Goal: Task Accomplishment & Management: Complete application form

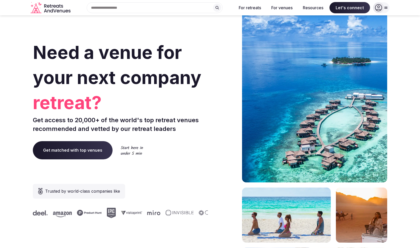
click at [77, 153] on span "Get matched with top venues" at bounding box center [73, 150] width 80 height 18
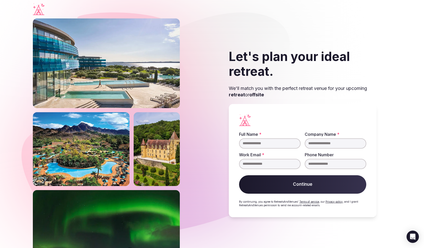
click at [292, 146] on input "Full Name *" at bounding box center [270, 144] width 62 height 10
click at [285, 148] on input "*****" at bounding box center [270, 144] width 62 height 10
type input "**********"
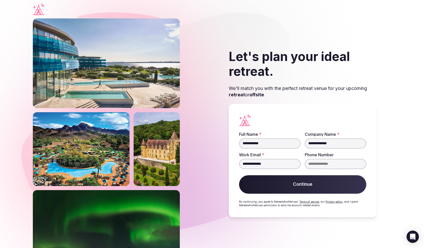
click at [333, 144] on input "**********" at bounding box center [336, 144] width 62 height 10
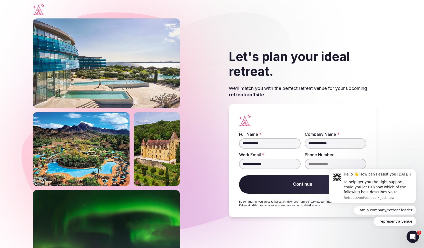
drag, startPoint x: 298, startPoint y: 142, endPoint x: 290, endPoint y: 142, distance: 8.0
click at [290, 142] on fieldset "**********" at bounding box center [302, 150] width 127 height 37
type input "*****"
paste input "**********"
type input "**********"
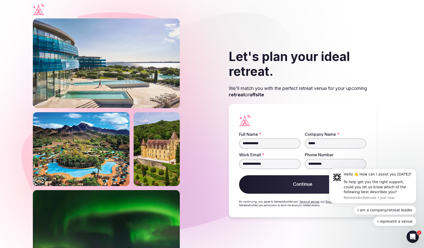
click at [303, 185] on button "Continue" at bounding box center [302, 185] width 127 height 18
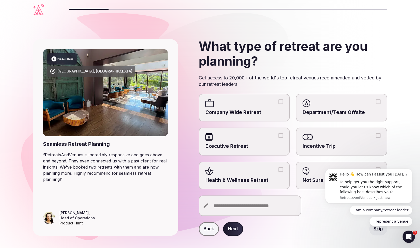
click at [277, 102] on div at bounding box center [245, 104] width 78 height 8
click at [279, 102] on button "Company Wide Retreat" at bounding box center [281, 102] width 5 height 5
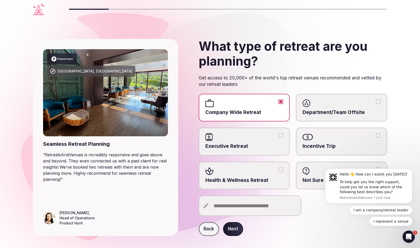
click at [231, 226] on button "Next" at bounding box center [233, 229] width 20 height 14
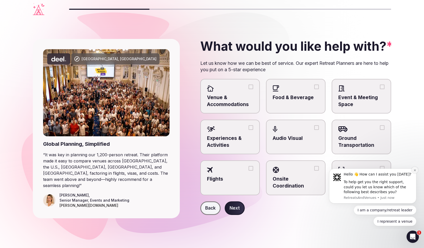
click at [414, 170] on icon "Dismiss notification" at bounding box center [415, 170] width 3 height 3
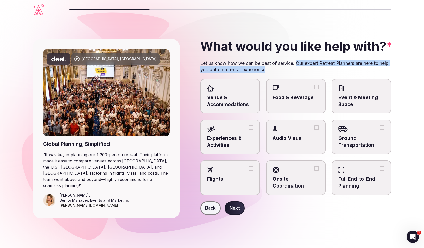
drag, startPoint x: 298, startPoint y: 63, endPoint x: 304, endPoint y: 70, distance: 8.6
click at [304, 70] on p "Let us know how we can be best of service. Our expert Retreat Planners are here…" at bounding box center [295, 66] width 191 height 13
click at [300, 66] on p "Let us know how we can be best of service. Our expert Retreat Planners are here…" at bounding box center [295, 66] width 191 height 13
click at [251, 86] on button "Venue & Accommodations" at bounding box center [251, 87] width 5 height 5
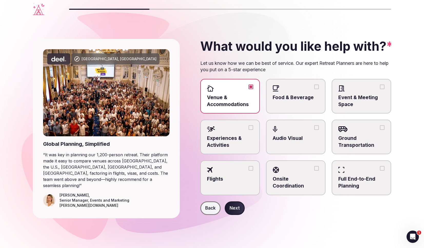
click at [283, 85] on div at bounding box center [296, 89] width 46 height 8
click at [314, 85] on button "Food & Beverage" at bounding box center [316, 87] width 5 height 5
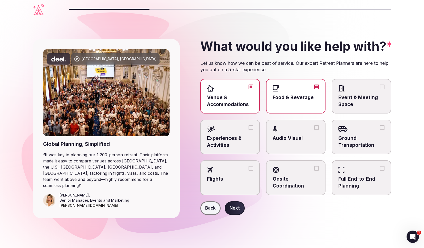
click at [355, 90] on div at bounding box center [361, 89] width 46 height 8
click at [380, 89] on button "Event & Meeting Space" at bounding box center [382, 87] width 5 height 5
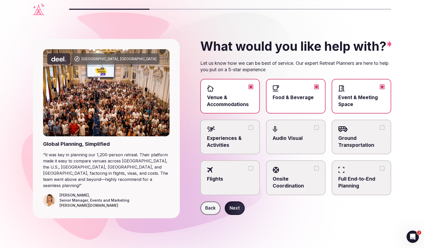
click at [237, 132] on div at bounding box center [230, 129] width 46 height 8
click at [249, 130] on button "Experiences & Activities" at bounding box center [251, 127] width 5 height 5
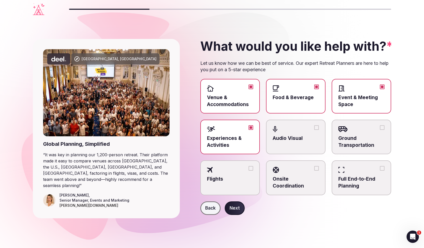
click at [294, 137] on span "Audio Visual" at bounding box center [296, 138] width 46 height 7
click at [314, 130] on button "Audio Visual" at bounding box center [316, 127] width 5 height 5
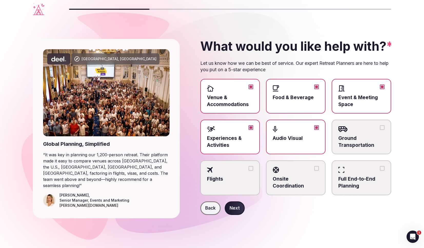
click at [351, 133] on div at bounding box center [361, 129] width 46 height 8
click at [380, 130] on button "Ground Transportation" at bounding box center [382, 127] width 5 height 5
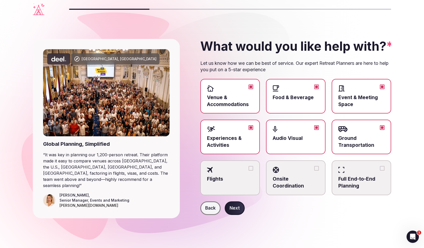
click at [236, 211] on button "Next" at bounding box center [235, 209] width 20 height 14
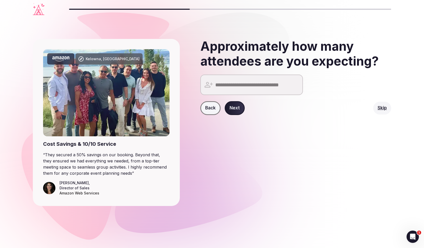
click at [271, 82] on input "number" at bounding box center [251, 85] width 103 height 21
type input "**"
click at [230, 107] on button "Next" at bounding box center [235, 108] width 20 height 14
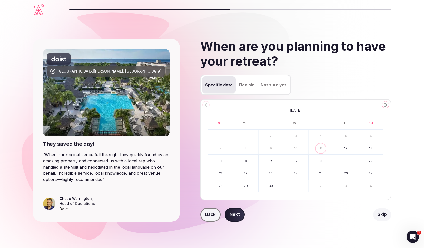
click at [388, 104] on icon "Go to the Next Month" at bounding box center [386, 105] width 6 height 6
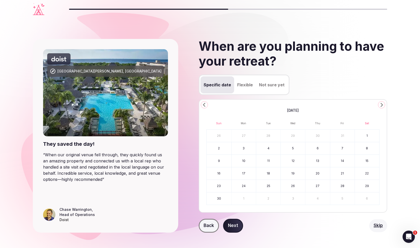
click at [388, 104] on section "[GEOGRAPHIC_DATA][PERSON_NAME], [GEOGRAPHIC_DATA] They saved the day! “ When ou…" at bounding box center [210, 135] width 420 height 235
click at [383, 106] on icon "Go to the Next Month" at bounding box center [382, 105] width 6 height 6
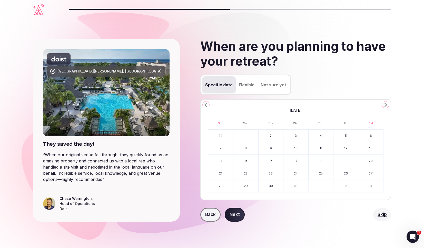
click at [383, 106] on icon "Go to the Next Month" at bounding box center [386, 105] width 6 height 6
click at [383, 105] on icon "Go to the Next Month" at bounding box center [386, 105] width 6 height 6
click at [295, 137] on button "1" at bounding box center [296, 136] width 25 height 12
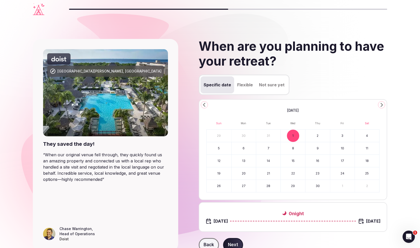
click at [245, 149] on button "6" at bounding box center [244, 148] width 24 height 12
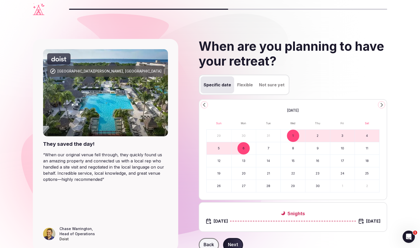
click at [246, 148] on button "6" at bounding box center [244, 148] width 24 height 12
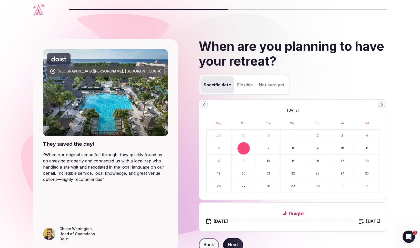
click at [317, 148] on button "9" at bounding box center [318, 148] width 24 height 12
click at [356, 75] on div "Specific date Flexible Not sure yet" at bounding box center [293, 87] width 189 height 25
click at [245, 146] on button "6" at bounding box center [244, 148] width 24 height 12
click at [337, 147] on button "10" at bounding box center [343, 148] width 24 height 12
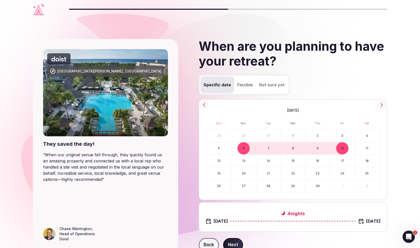
click at [239, 242] on button "Next" at bounding box center [233, 245] width 20 height 14
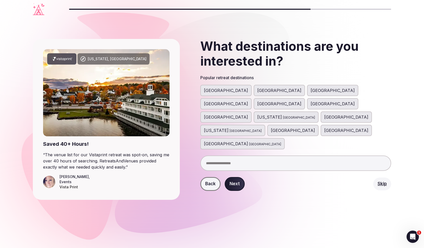
click at [311, 92] on span "[GEOGRAPHIC_DATA]" at bounding box center [333, 91] width 44 height 6
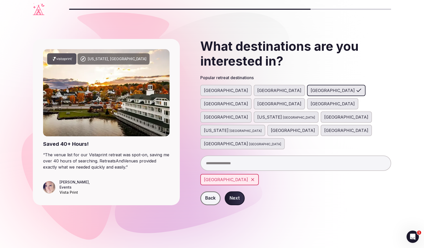
click at [283, 115] on span "[GEOGRAPHIC_DATA]" at bounding box center [299, 117] width 32 height 5
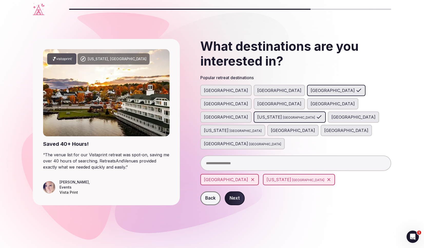
click at [240, 156] on input "text" at bounding box center [295, 163] width 191 height 15
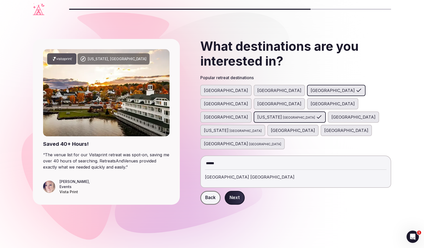
type input "******"
click at [255, 171] on div "[GEOGRAPHIC_DATA] [GEOGRAPHIC_DATA]" at bounding box center [296, 177] width 182 height 12
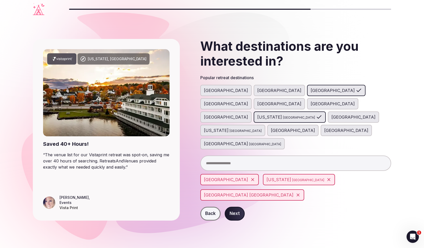
click at [258, 156] on input "text" at bounding box center [295, 163] width 191 height 15
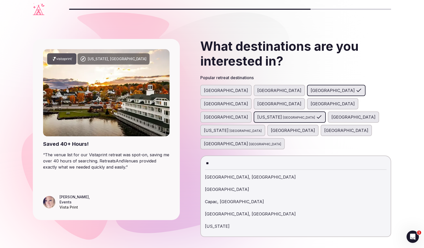
type input "***"
drag, startPoint x: 239, startPoint y: 136, endPoint x: 200, endPoint y: 131, distance: 39.0
click at [200, 156] on div "*** [PERSON_NAME], [GEOGRAPHIC_DATA] [GEOGRAPHIC_DATA], [GEOGRAPHIC_DATA] [GEOG…" at bounding box center [295, 163] width 191 height 15
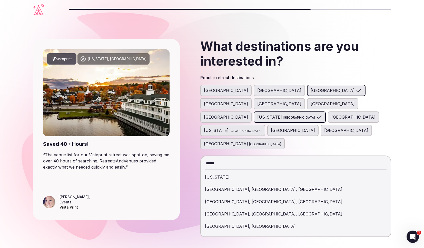
type input "******"
click at [227, 171] on div "[US_STATE]" at bounding box center [296, 177] width 182 height 12
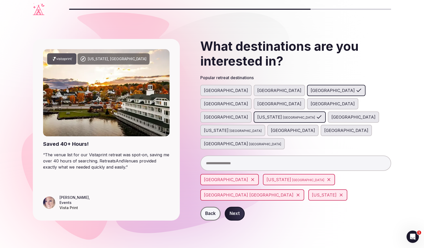
click at [233, 156] on input "text" at bounding box center [295, 163] width 191 height 15
type input "*"
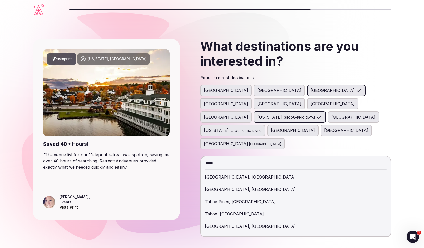
type input "*****"
click at [229, 220] on div "[GEOGRAPHIC_DATA], [GEOGRAPHIC_DATA]" at bounding box center [296, 226] width 182 height 12
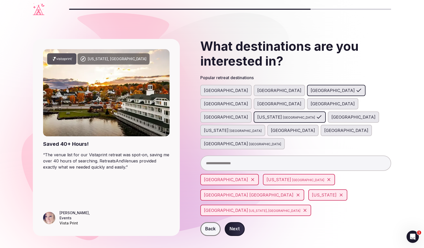
click at [248, 156] on input "text" at bounding box center [295, 163] width 191 height 15
click at [240, 222] on button "Next" at bounding box center [235, 229] width 20 height 14
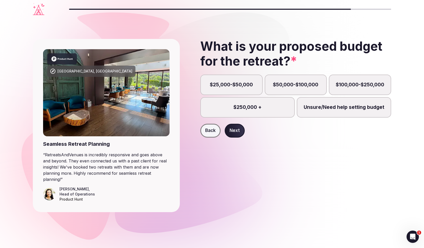
click at [383, 88] on label "$100,000-$250,000" at bounding box center [360, 85] width 62 height 21
click at [365, 88] on button "$100,000-$250,000" at bounding box center [362, 87] width 5 height 5
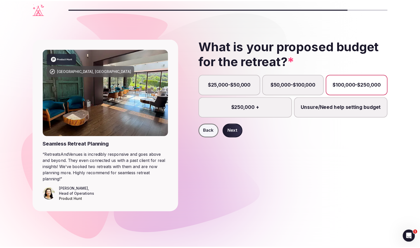
scroll to position [3, 0]
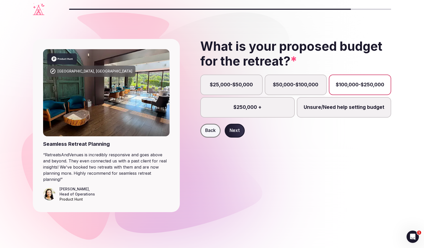
click at [238, 132] on button "Next" at bounding box center [235, 131] width 20 height 14
